Goal: Check status: Check status

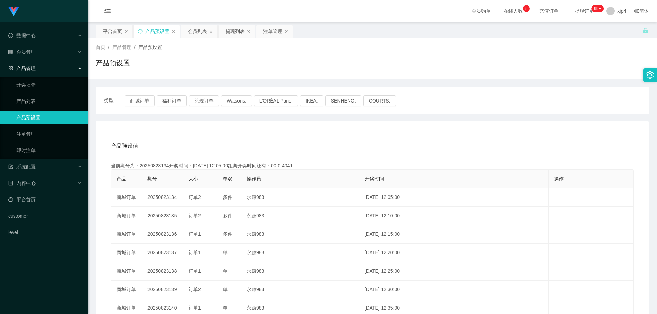
click at [34, 115] on link "产品预设置" at bounding box center [49, 118] width 66 height 14
click at [32, 129] on link "注单管理" at bounding box center [49, 134] width 66 height 14
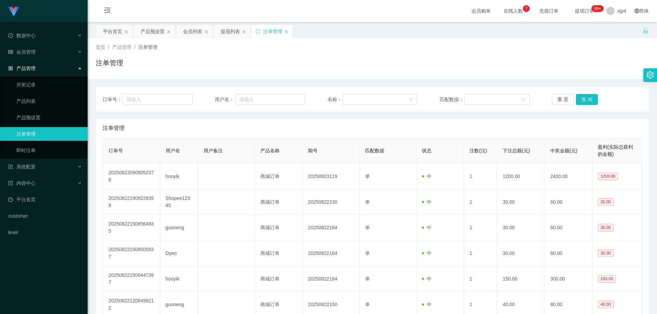
click at [40, 110] on ul "开奖记录 产品列表 产品预设置 注单管理 即时注单" at bounding box center [44, 118] width 88 height 82
click at [38, 117] on link "产品预设置" at bounding box center [49, 118] width 66 height 14
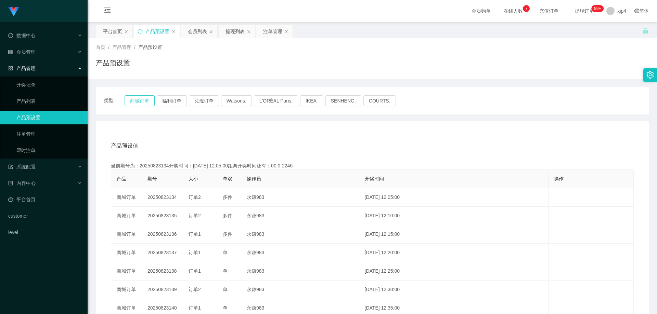
click at [131, 101] on button "商城订单" at bounding box center [139, 100] width 30 height 11
click at [152, 100] on button "商城订单" at bounding box center [139, 100] width 30 height 11
click at [48, 132] on link "注单管理" at bounding box center [49, 134] width 66 height 14
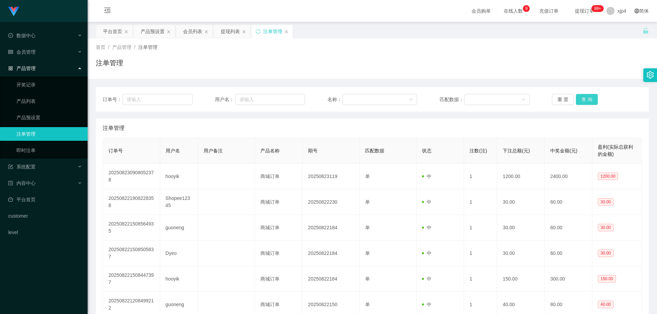
click at [584, 99] on button "查 询" at bounding box center [587, 99] width 22 height 11
click at [584, 99] on div "重 置 查 询" at bounding box center [597, 99] width 90 height 11
click at [584, 99] on button "查 询" at bounding box center [587, 99] width 22 height 11
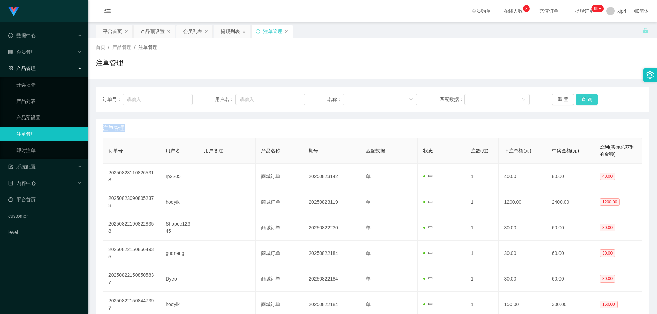
click at [584, 99] on div "重 置 查 询" at bounding box center [597, 99] width 90 height 11
click at [584, 99] on button "查 询" at bounding box center [587, 99] width 22 height 11
click at [584, 99] on div "重 置 查 询" at bounding box center [597, 99] width 90 height 11
click at [586, 100] on button "查 询" at bounding box center [587, 99] width 22 height 11
click at [586, 100] on div "重 置 查 询" at bounding box center [597, 99] width 90 height 11
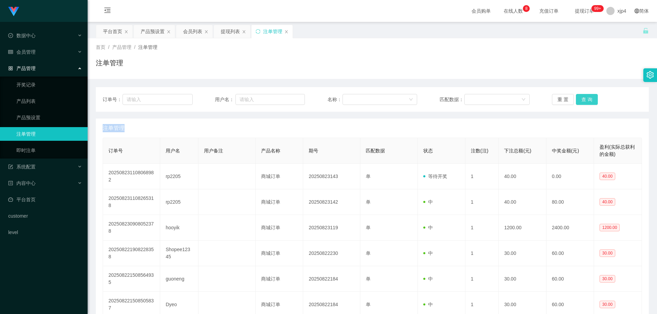
click at [586, 100] on button "查 询" at bounding box center [587, 99] width 22 height 11
click at [586, 100] on div "重 置 查 询" at bounding box center [597, 99] width 90 height 11
click at [586, 100] on button "查 询" at bounding box center [587, 99] width 22 height 11
click at [586, 100] on div "重 置 查 询" at bounding box center [597, 99] width 90 height 11
click at [586, 100] on button "查 询" at bounding box center [587, 99] width 22 height 11
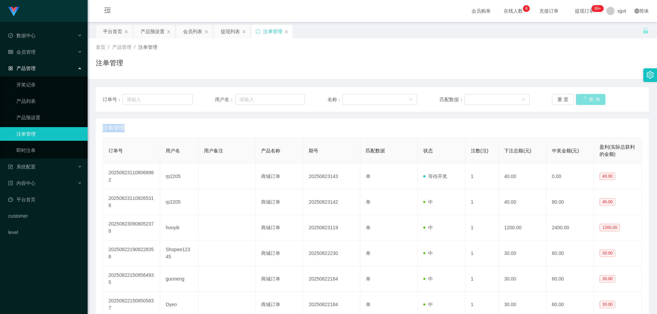
click at [586, 100] on div "重 置 查 询" at bounding box center [597, 99] width 90 height 11
click at [586, 100] on button "查 询" at bounding box center [587, 99] width 22 height 11
click at [586, 100] on div "重 置 查 询" at bounding box center [597, 99] width 90 height 11
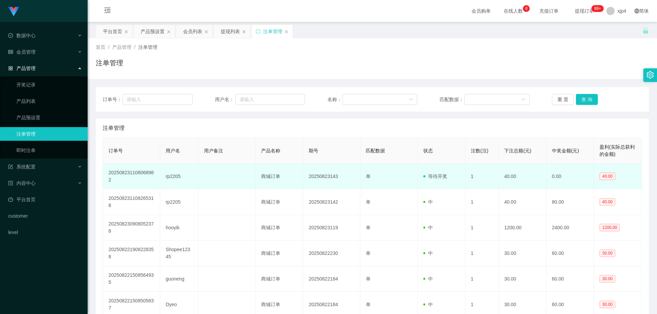
click at [172, 175] on td "rp2205" at bounding box center [179, 177] width 38 height 26
copy td "rp2205"
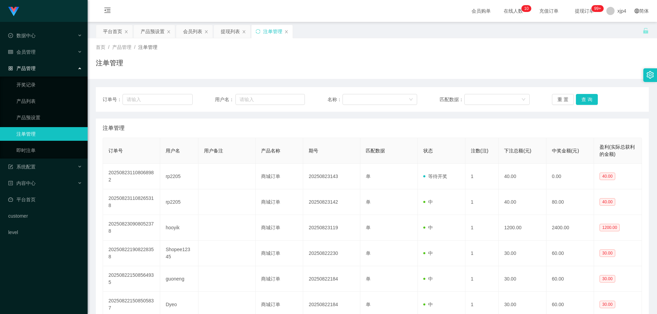
click at [584, 107] on div "订单号： 用户名： 名称： 匹配数据： 重 置 查 询" at bounding box center [372, 99] width 553 height 25
click at [584, 102] on button "查 询" at bounding box center [587, 99] width 22 height 11
click at [29, 51] on span "会员管理" at bounding box center [21, 51] width 27 height 5
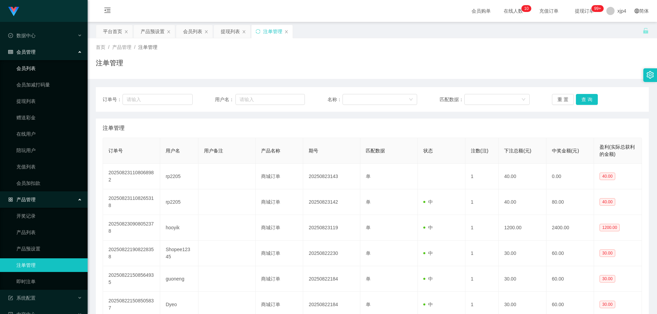
click at [33, 67] on link "会员列表" at bounding box center [49, 69] width 66 height 14
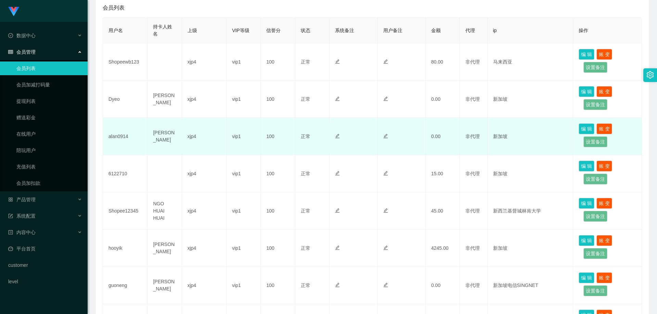
scroll to position [68, 0]
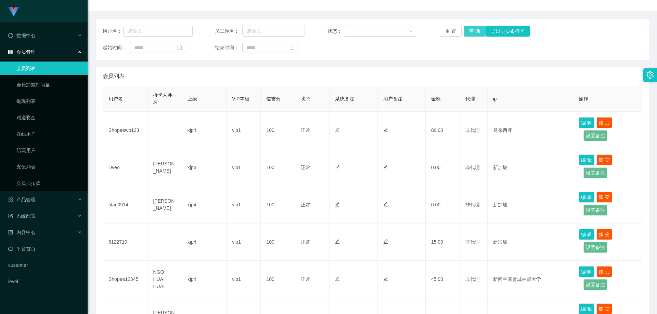
click at [473, 33] on button "查 询" at bounding box center [474, 31] width 22 height 11
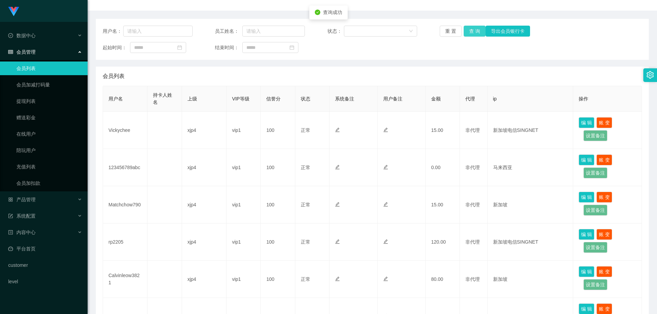
click at [473, 32] on button "查 询" at bounding box center [474, 31] width 22 height 11
click at [472, 31] on button "查 询" at bounding box center [474, 31] width 22 height 11
click at [472, 31] on div "重 置 查 询 导出会员银行卡" at bounding box center [485, 31] width 90 height 11
click at [472, 31] on button "查 询" at bounding box center [474, 31] width 22 height 11
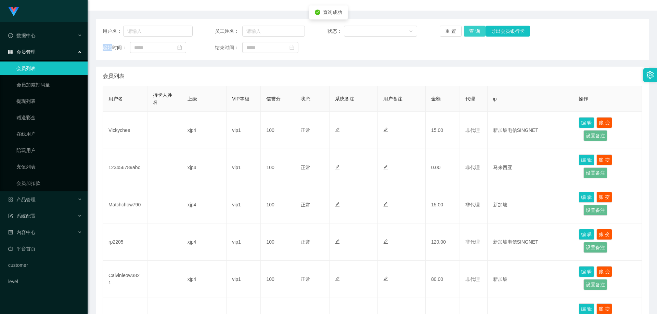
click at [472, 31] on div "重 置 查 询 导出会员银行卡" at bounding box center [485, 31] width 90 height 11
click at [472, 31] on button "查 询" at bounding box center [474, 31] width 22 height 11
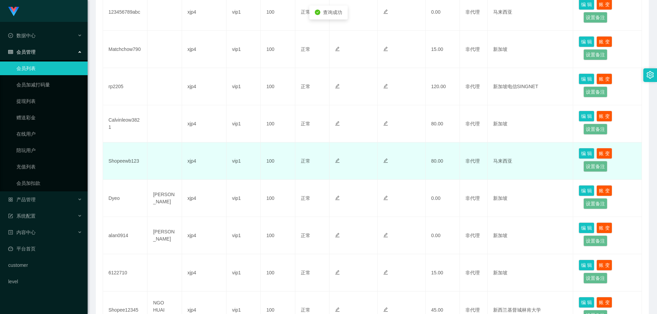
scroll to position [190, 0]
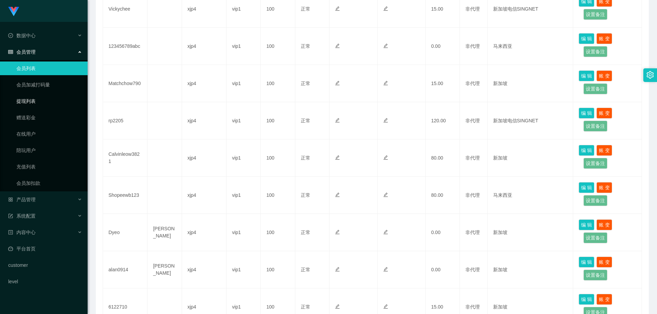
click at [42, 102] on link "提现列表" at bounding box center [49, 101] width 66 height 14
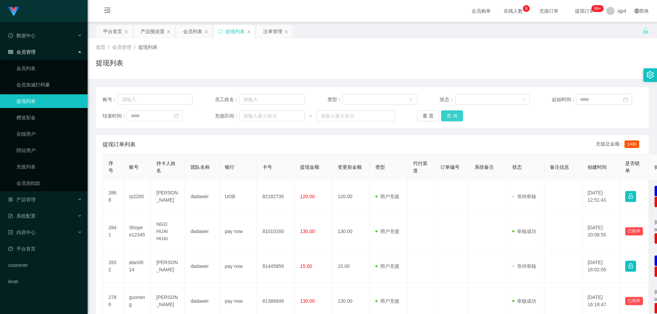
click at [459, 115] on button "查 询" at bounding box center [452, 115] width 22 height 11
click at [457, 115] on button "查 询" at bounding box center [452, 115] width 22 height 11
click at [457, 115] on div "重 置 查 询" at bounding box center [462, 115] width 90 height 11
click at [457, 115] on button "查 询" at bounding box center [452, 115] width 22 height 11
click at [457, 115] on div "重 置 查 询" at bounding box center [462, 115] width 90 height 11
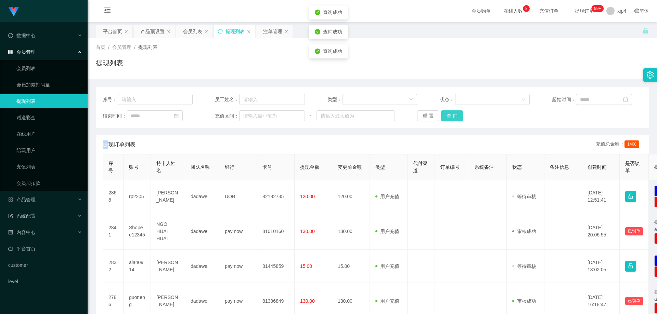
click at [457, 115] on button "查 询" at bounding box center [452, 115] width 22 height 11
click at [457, 115] on div "重 置 查 询" at bounding box center [462, 115] width 90 height 11
click at [457, 115] on button "查 询" at bounding box center [452, 115] width 22 height 11
click at [457, 115] on div "重 置 查 询" at bounding box center [462, 115] width 90 height 11
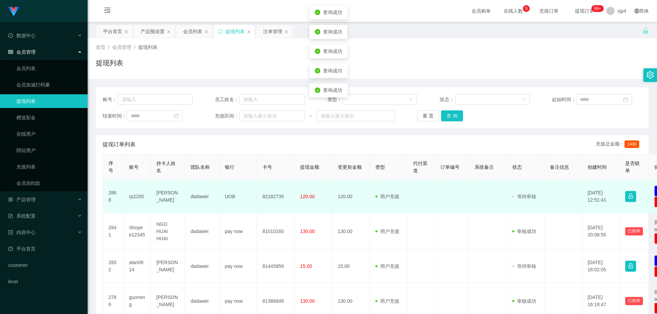
click at [134, 197] on td "rp2205" at bounding box center [136, 196] width 27 height 33
copy td "rp2205"
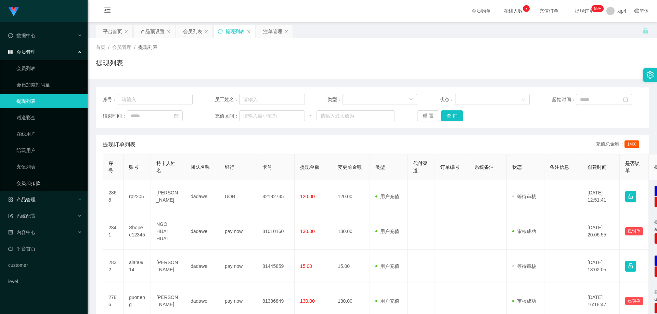
click at [32, 200] on span "产品管理" at bounding box center [21, 199] width 27 height 5
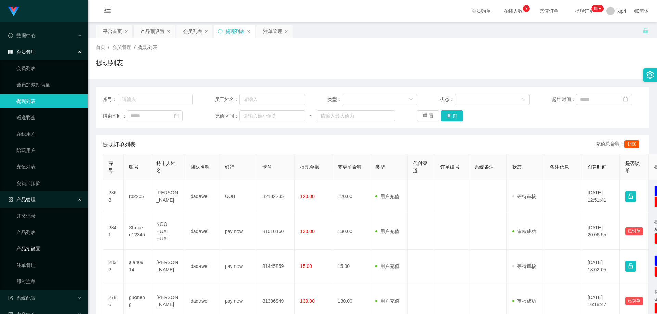
click at [30, 251] on link "产品预设置" at bounding box center [49, 249] width 66 height 14
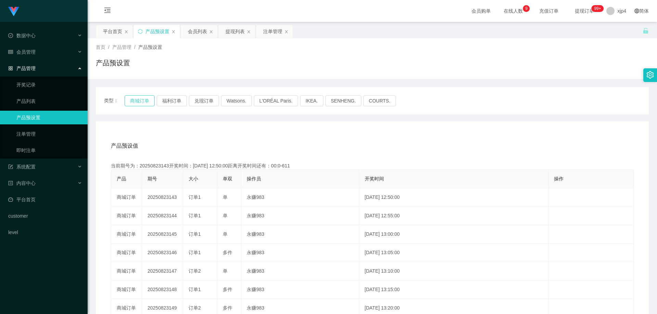
click at [135, 101] on button "商城订单" at bounding box center [139, 100] width 30 height 11
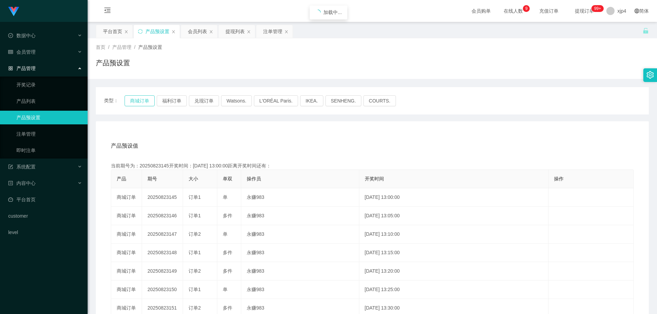
click at [135, 101] on button "商城订单" at bounding box center [139, 100] width 30 height 11
click at [139, 97] on button "商城订单" at bounding box center [139, 100] width 30 height 11
click at [36, 55] on div "会员管理" at bounding box center [44, 52] width 88 height 14
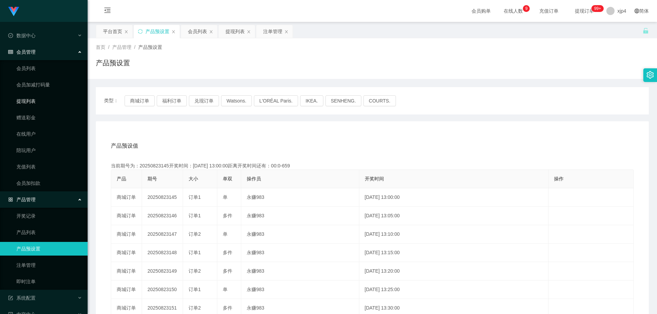
click at [30, 97] on link "提现列表" at bounding box center [49, 101] width 66 height 14
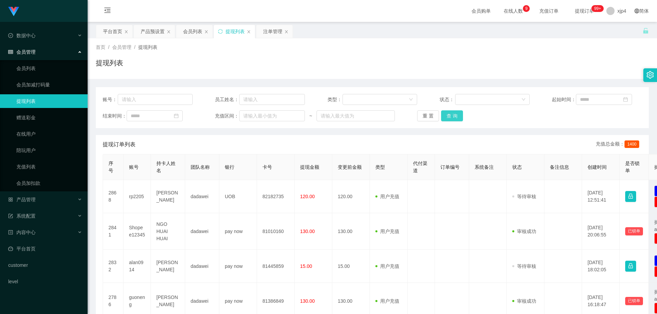
click at [450, 114] on button "查 询" at bounding box center [452, 115] width 22 height 11
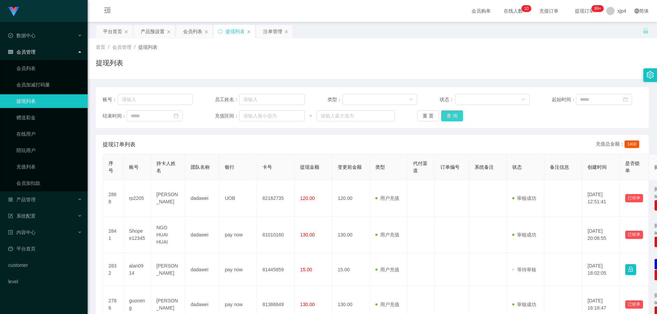
click at [448, 116] on button "查 询" at bounding box center [452, 115] width 22 height 11
click at [448, 116] on div "重 置 查 询" at bounding box center [462, 115] width 90 height 11
click at [448, 116] on button "查 询" at bounding box center [452, 115] width 22 height 11
click at [448, 116] on div "重 置 查 询" at bounding box center [462, 115] width 90 height 11
click at [448, 116] on button "查 询" at bounding box center [452, 115] width 22 height 11
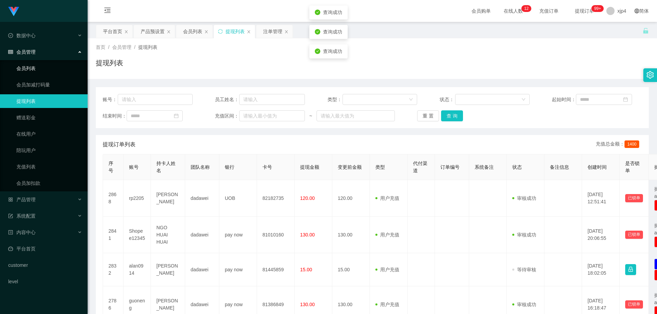
click at [39, 55] on div "会员管理" at bounding box center [44, 52] width 88 height 14
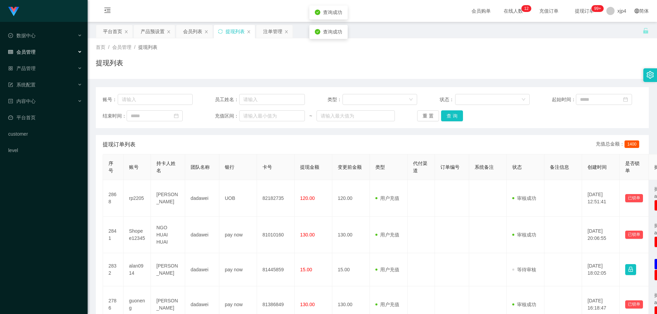
click at [39, 55] on div "会员管理" at bounding box center [44, 52] width 88 height 14
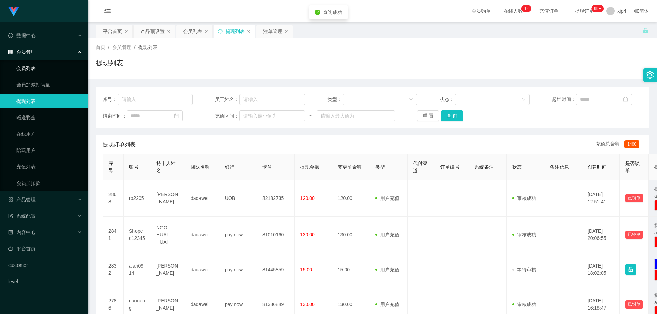
click at [35, 71] on link "会员列表" at bounding box center [49, 69] width 66 height 14
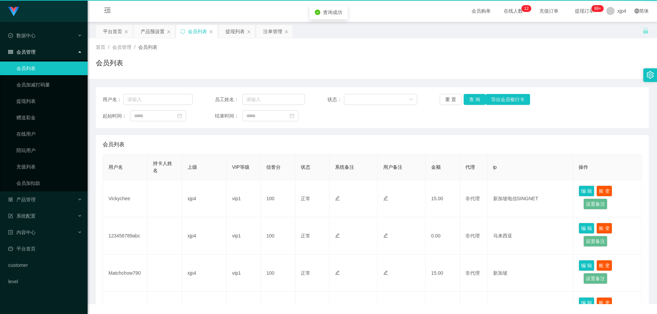
click at [35, 71] on link "会员列表" at bounding box center [49, 69] width 66 height 14
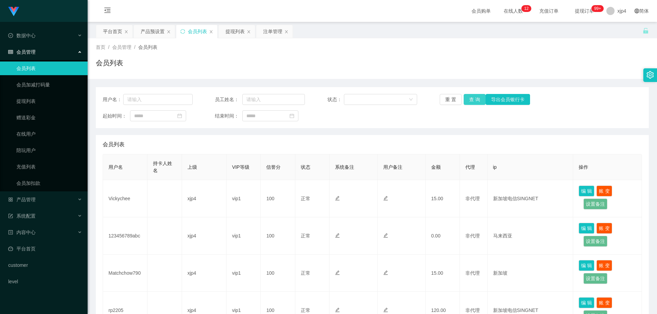
click at [472, 98] on button "查 询" at bounding box center [474, 99] width 22 height 11
click at [472, 98] on div "重 置 查 询 导出会员银行卡" at bounding box center [485, 99] width 90 height 11
click at [472, 98] on button "查 询" at bounding box center [474, 99] width 22 height 11
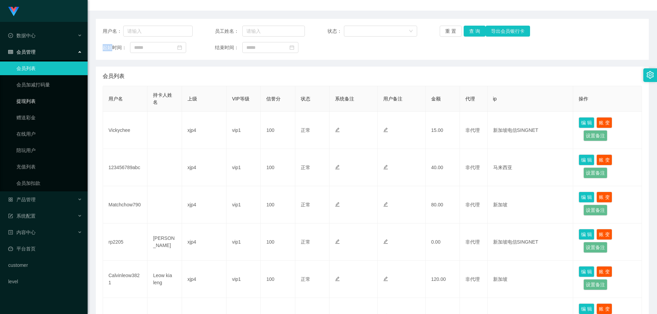
click at [25, 94] on link "提现列表" at bounding box center [49, 101] width 66 height 14
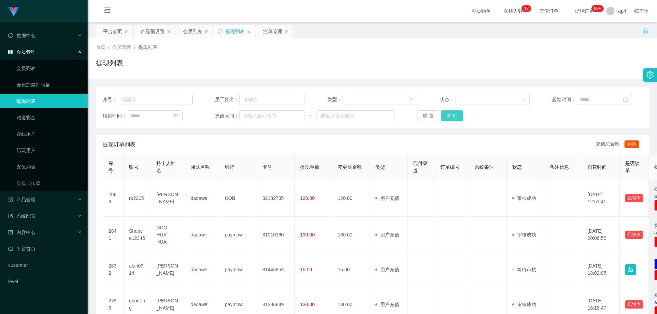
click at [445, 117] on button "查 询" at bounding box center [452, 115] width 22 height 11
click at [450, 115] on button "查 询" at bounding box center [452, 115] width 22 height 11
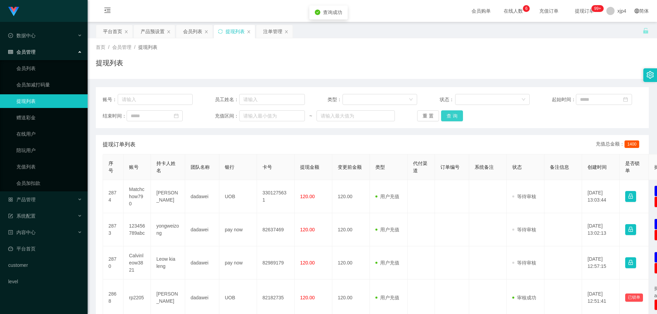
scroll to position [68, 0]
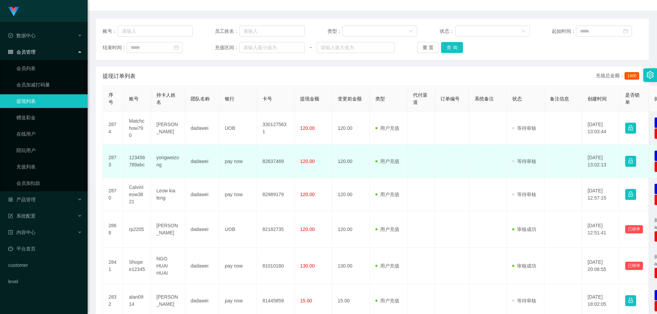
click at [139, 161] on td "123456789abc" at bounding box center [136, 161] width 27 height 33
copy td "123456789abc"
click at [367, 177] on td "120.00" at bounding box center [351, 161] width 38 height 33
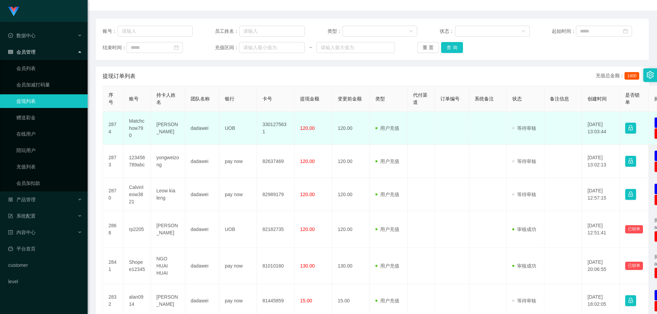
click at [135, 127] on td "Matchchow790" at bounding box center [136, 128] width 27 height 33
copy td "Matchchow790"
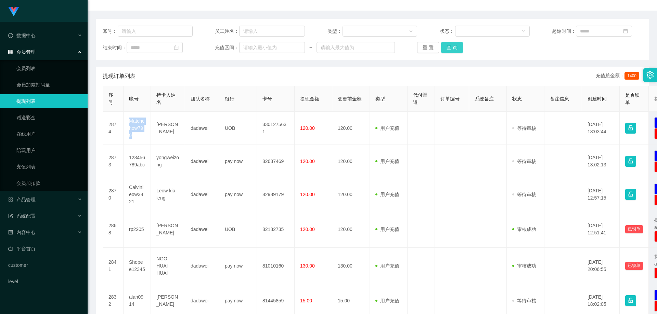
click at [453, 49] on button "查 询" at bounding box center [452, 47] width 22 height 11
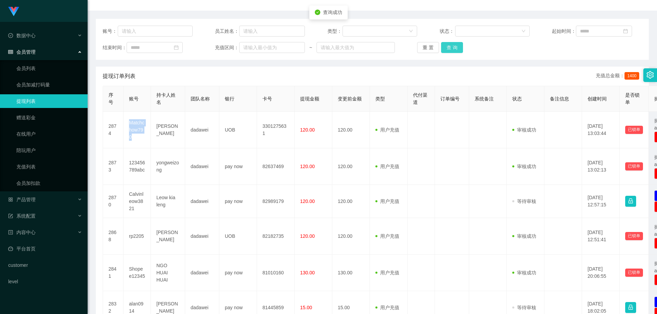
click at [453, 49] on button "查 询" at bounding box center [452, 47] width 22 height 11
click at [453, 49] on div "重 置 查 询" at bounding box center [462, 47] width 90 height 11
click at [453, 49] on button "查 询" at bounding box center [452, 47] width 22 height 11
click at [453, 49] on div "重 置 查 询" at bounding box center [462, 47] width 90 height 11
click at [453, 49] on button "查 询" at bounding box center [452, 47] width 22 height 11
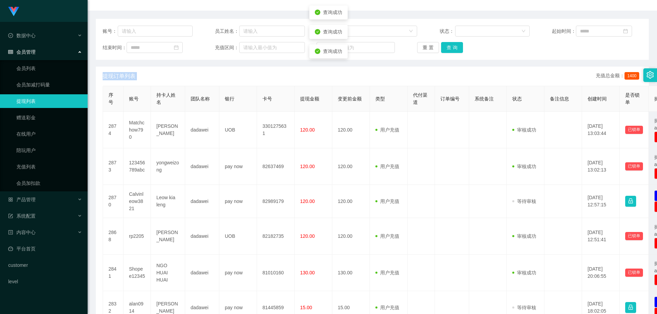
click at [453, 49] on div "重 置 查 询" at bounding box center [462, 47] width 90 height 11
click at [453, 49] on button "查 询" at bounding box center [452, 47] width 22 height 11
click at [453, 49] on div "重 置 查 询" at bounding box center [462, 47] width 90 height 11
click at [453, 49] on button "查 询" at bounding box center [452, 47] width 22 height 11
click at [453, 49] on div "重 置 查 询" at bounding box center [462, 47] width 90 height 11
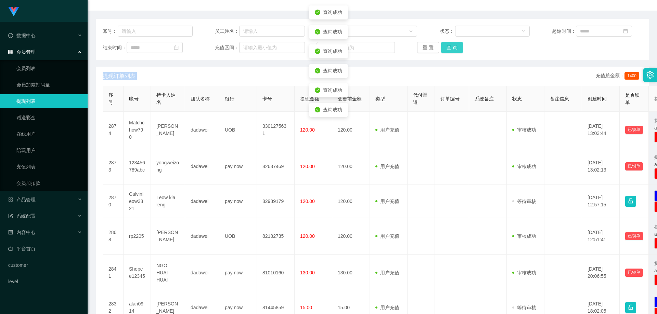
click at [453, 49] on button "查 询" at bounding box center [452, 47] width 22 height 11
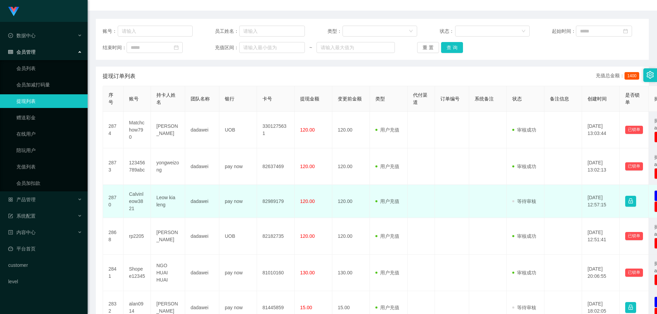
click at [159, 201] on td "Leow kia leng" at bounding box center [168, 201] width 34 height 33
click at [132, 200] on td "Calvinleow3821" at bounding box center [136, 201] width 27 height 33
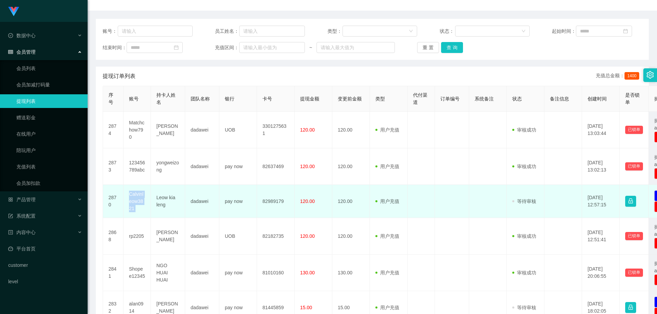
click at [132, 200] on td "Calvinleow3821" at bounding box center [136, 201] width 27 height 33
copy td "Calvinleow3821"
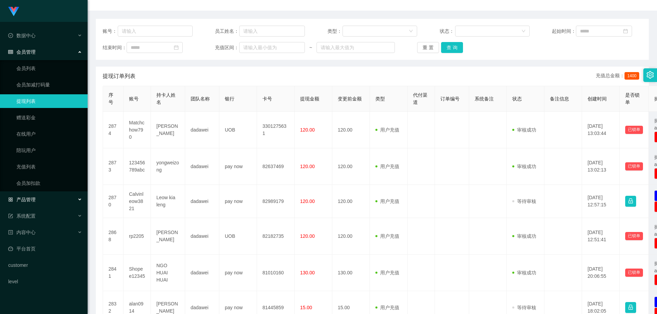
click at [31, 199] on span "产品管理" at bounding box center [21, 199] width 27 height 5
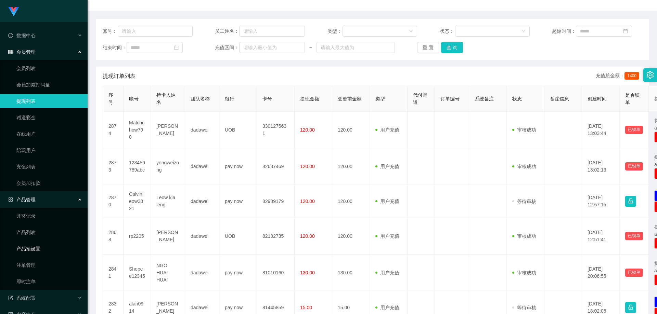
click at [35, 248] on link "产品预设置" at bounding box center [49, 249] width 66 height 14
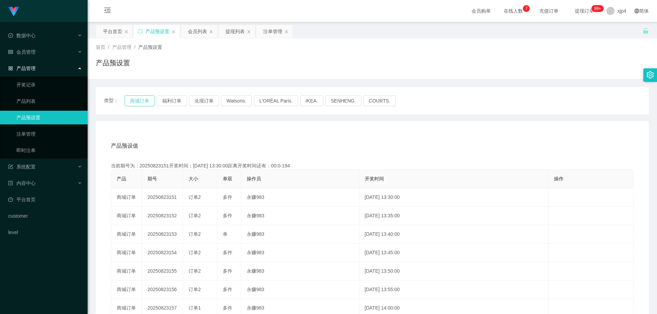
click at [148, 97] on button "商城订单" at bounding box center [139, 100] width 30 height 11
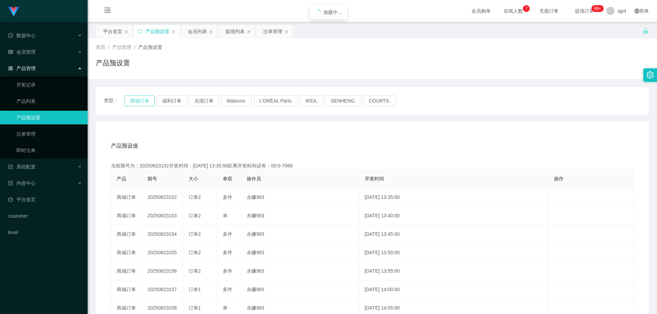
click at [148, 97] on button "商城订单" at bounding box center [139, 100] width 30 height 11
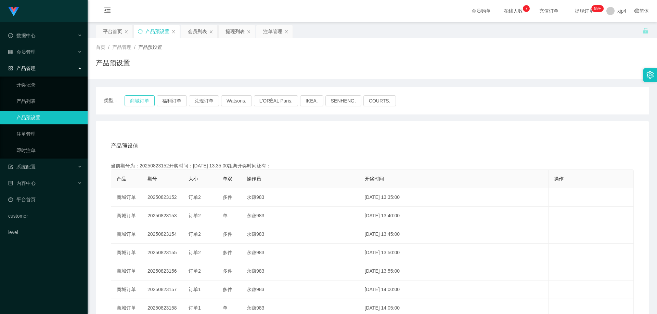
click at [148, 97] on button "商城订单" at bounding box center [139, 100] width 30 height 11
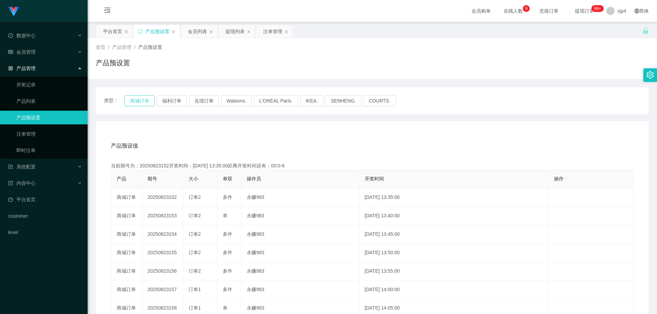
click at [143, 101] on button "商城订单" at bounding box center [139, 100] width 30 height 11
click at [31, 51] on span "会员管理" at bounding box center [21, 51] width 27 height 5
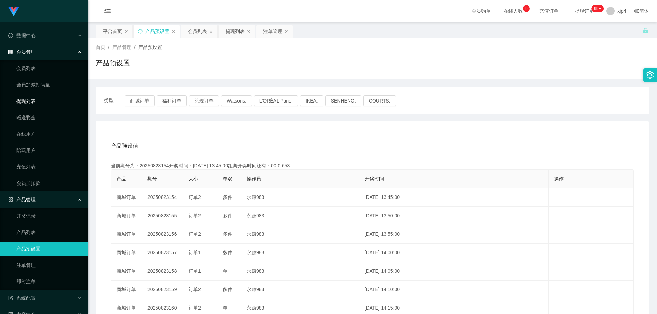
click at [33, 104] on link "提现列表" at bounding box center [49, 101] width 66 height 14
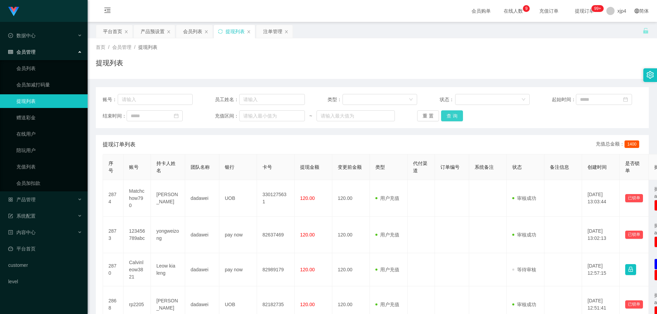
click at [456, 118] on button "查 询" at bounding box center [452, 115] width 22 height 11
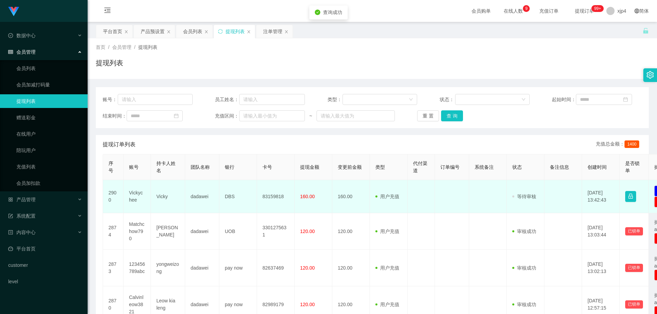
click at [160, 198] on td "Vicky" at bounding box center [168, 196] width 34 height 33
click at [135, 196] on td "Vickychee" at bounding box center [136, 196] width 27 height 33
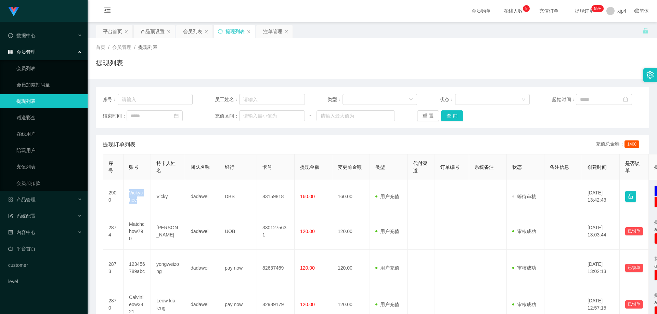
copy td "Vickychee"
click at [455, 115] on button "查 询" at bounding box center [452, 115] width 22 height 11
click at [455, 115] on div "重 置 查 询" at bounding box center [462, 115] width 90 height 11
click at [455, 115] on button "查 询" at bounding box center [452, 115] width 22 height 11
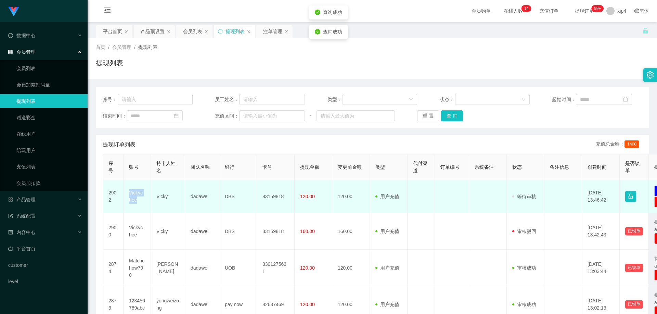
click at [133, 192] on td "Vickychee" at bounding box center [136, 196] width 27 height 33
